Goal: Transaction & Acquisition: Book appointment/travel/reservation

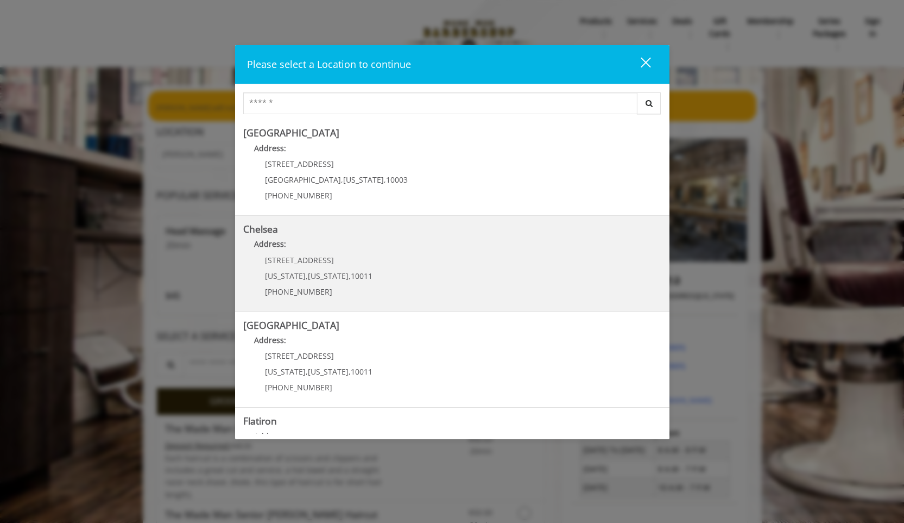
click at [414, 255] on p "Address:" at bounding box center [452, 246] width 418 height 17
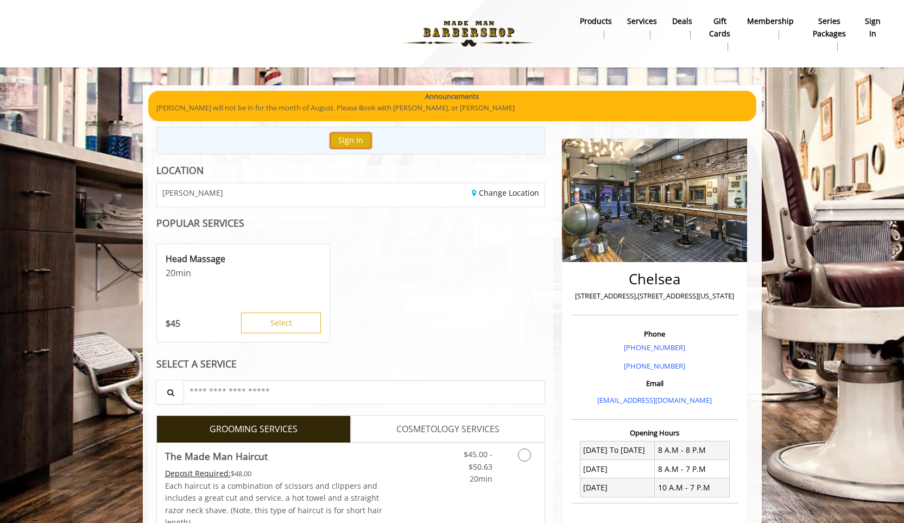
click at [351, 135] on button "Sign In" at bounding box center [350, 141] width 41 height 16
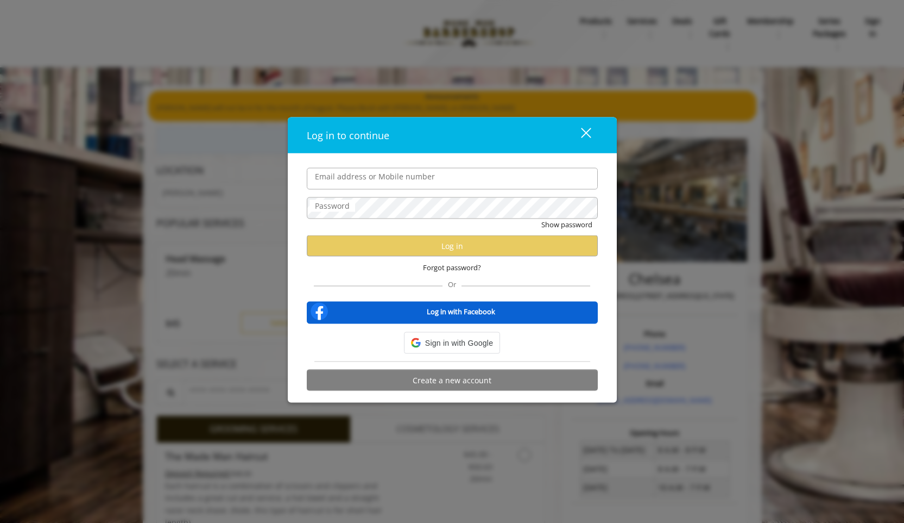
type input "**********"
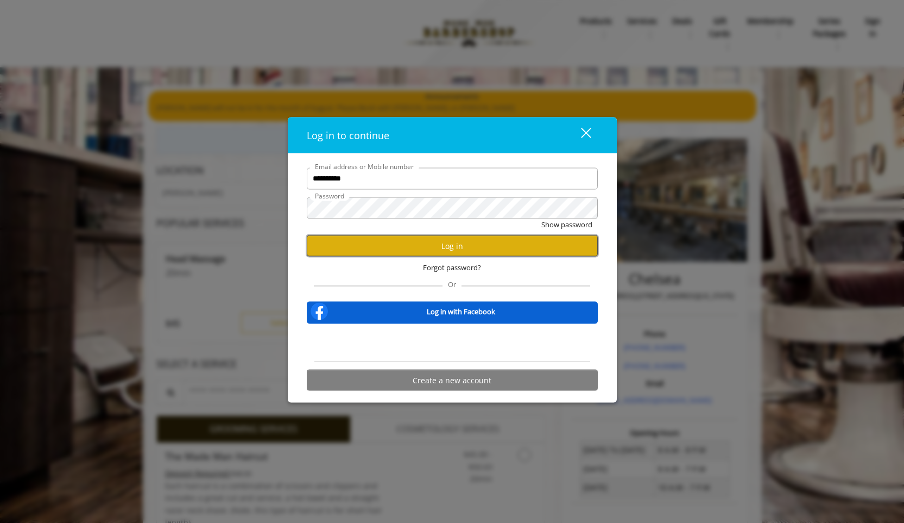
click at [398, 246] on button "Log in" at bounding box center [452, 245] width 291 height 21
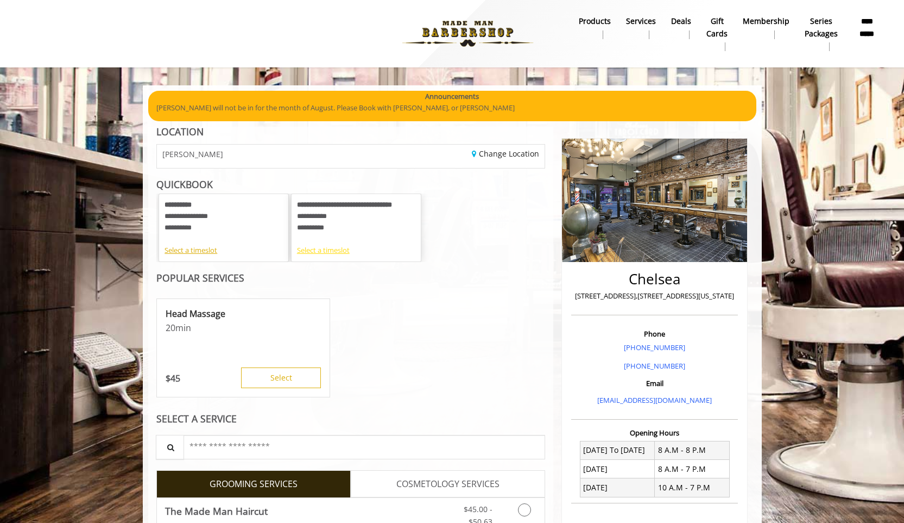
click at [340, 251] on div "Select a timeslot" at bounding box center [356, 249] width 118 height 11
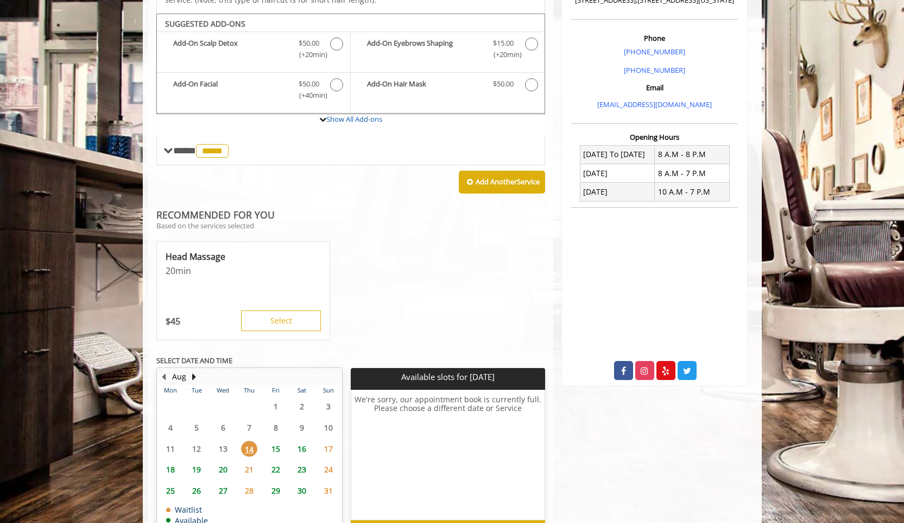
scroll to position [294, 0]
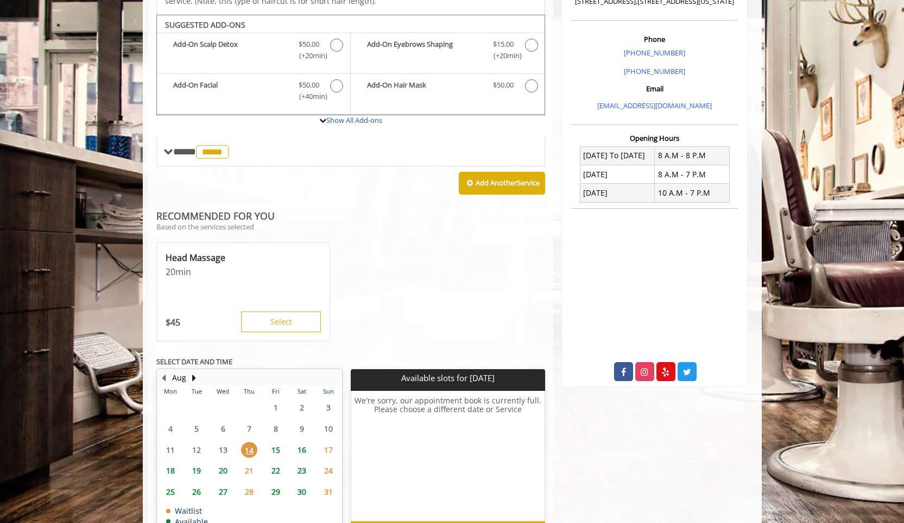
click at [274, 442] on span "15" at bounding box center [276, 450] width 16 height 16
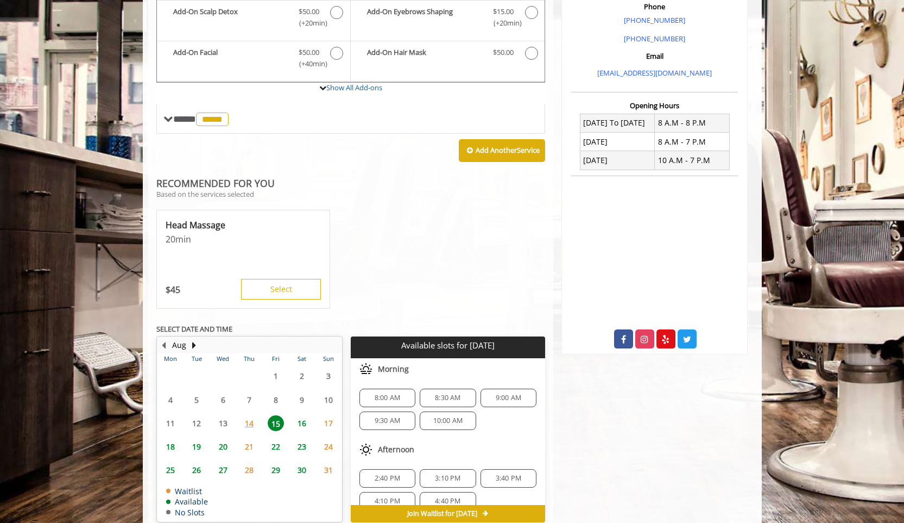
scroll to position [343, 0]
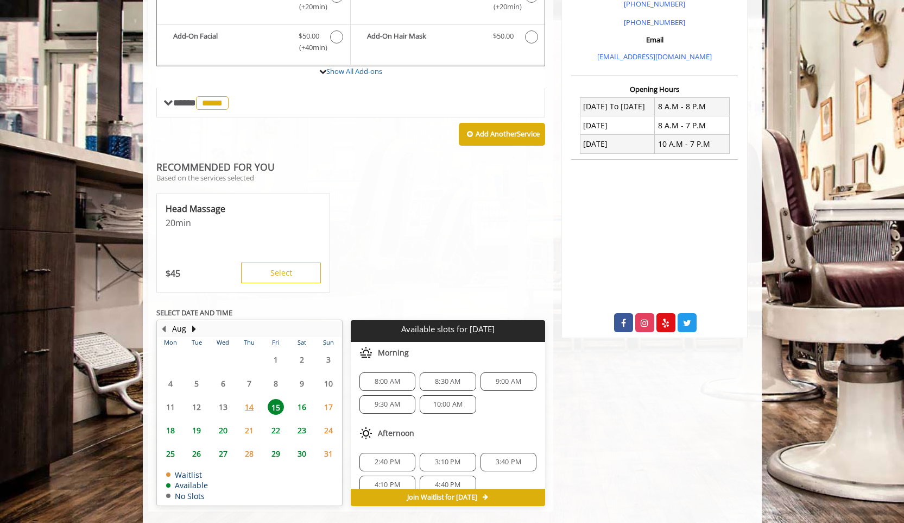
click at [501, 377] on span "9:00 AM" at bounding box center [509, 381] width 26 height 9
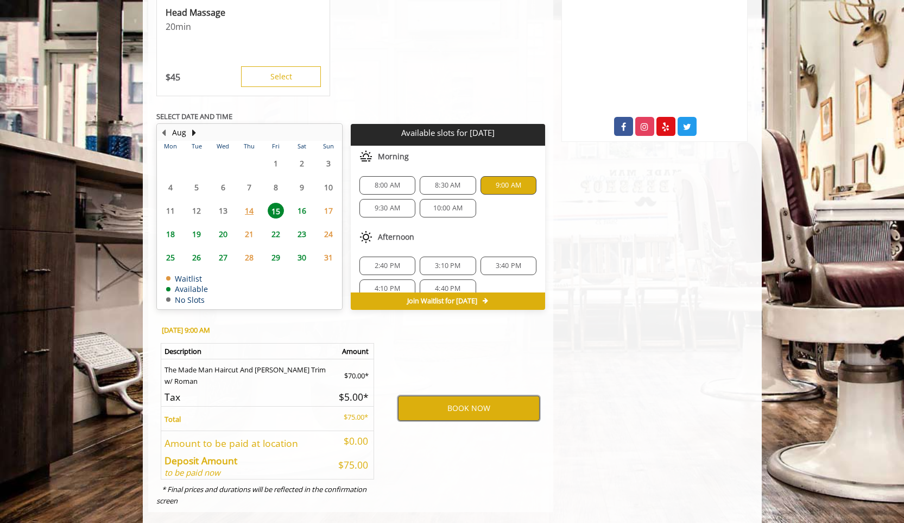
click at [479, 397] on button "BOOK NOW" at bounding box center [469, 407] width 142 height 25
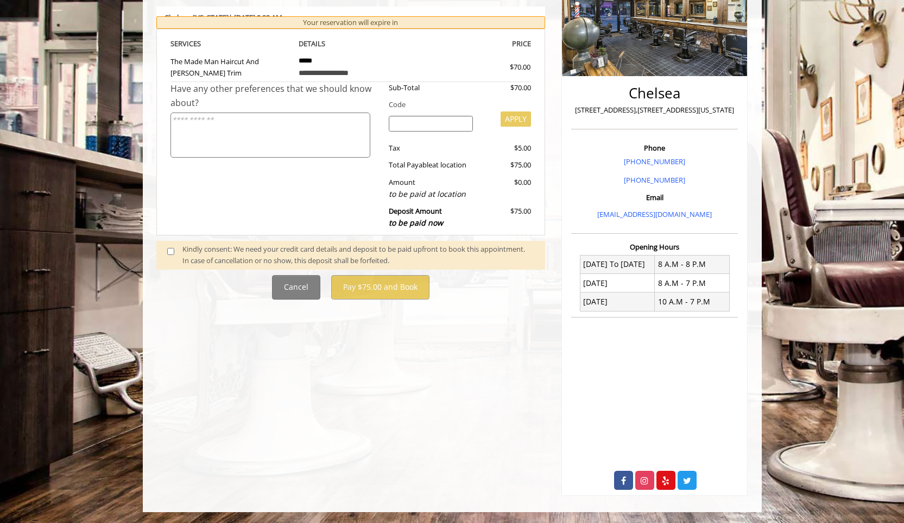
scroll to position [0, 0]
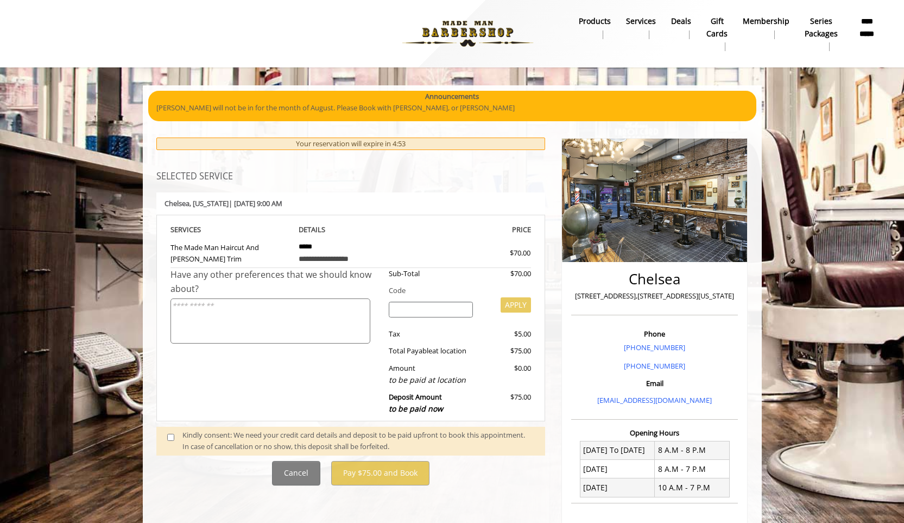
click at [270, 336] on textarea at bounding box center [271, 320] width 200 height 45
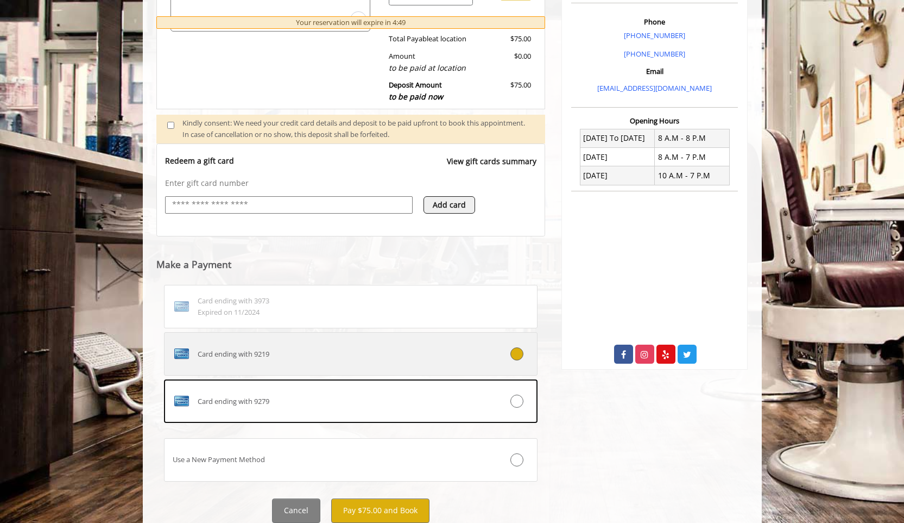
scroll to position [318, 0]
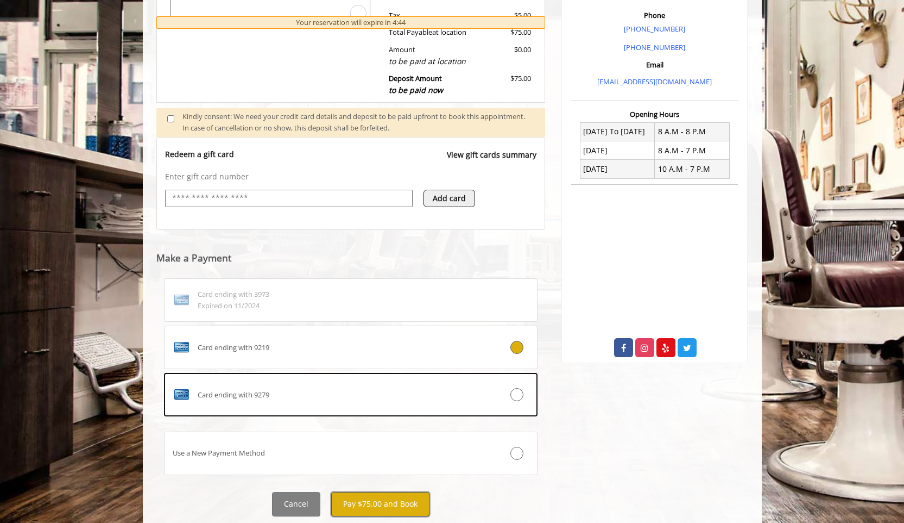
click at [393, 505] on button "Pay $75.00 and Book" at bounding box center [380, 504] width 98 height 24
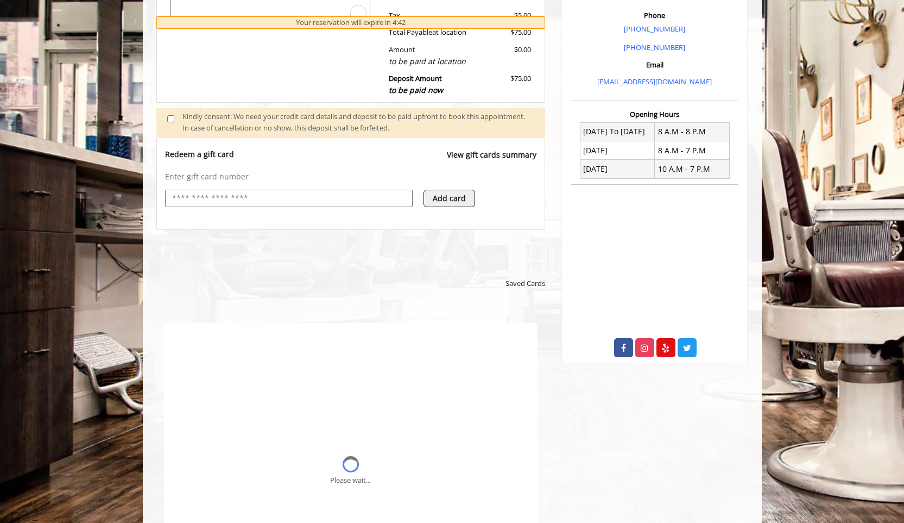
scroll to position [0, 0]
